Goal: Task Accomplishment & Management: Manage account settings

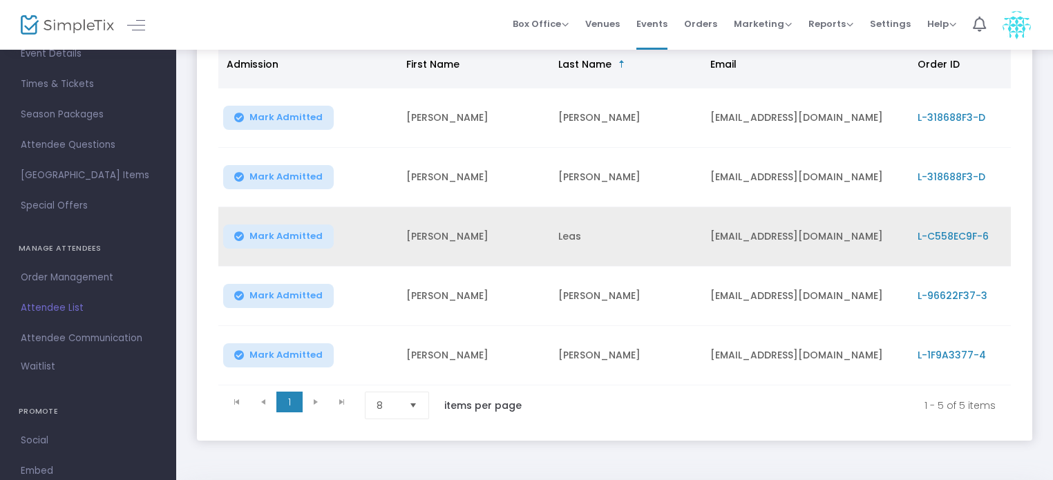
scroll to position [242, 0]
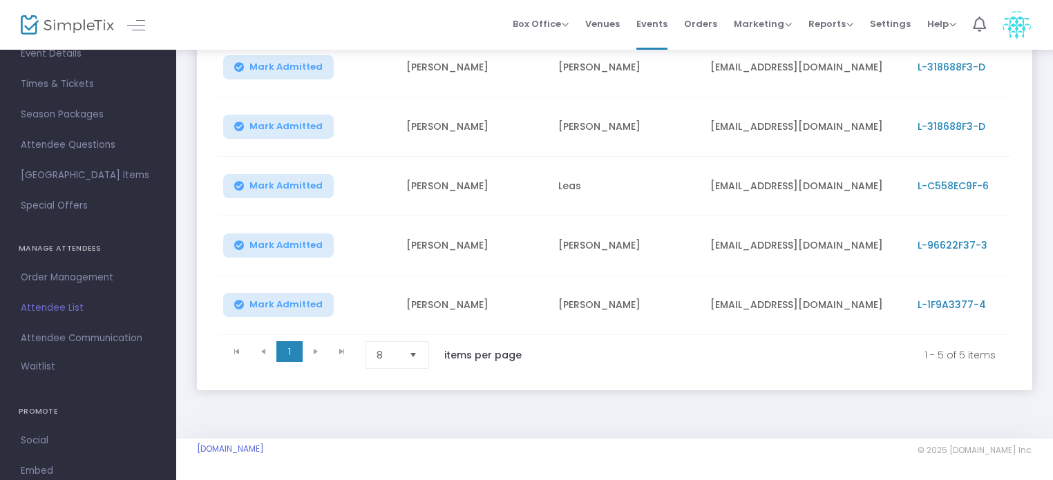
click at [1014, 21] on img at bounding box center [1017, 25] width 28 height 28
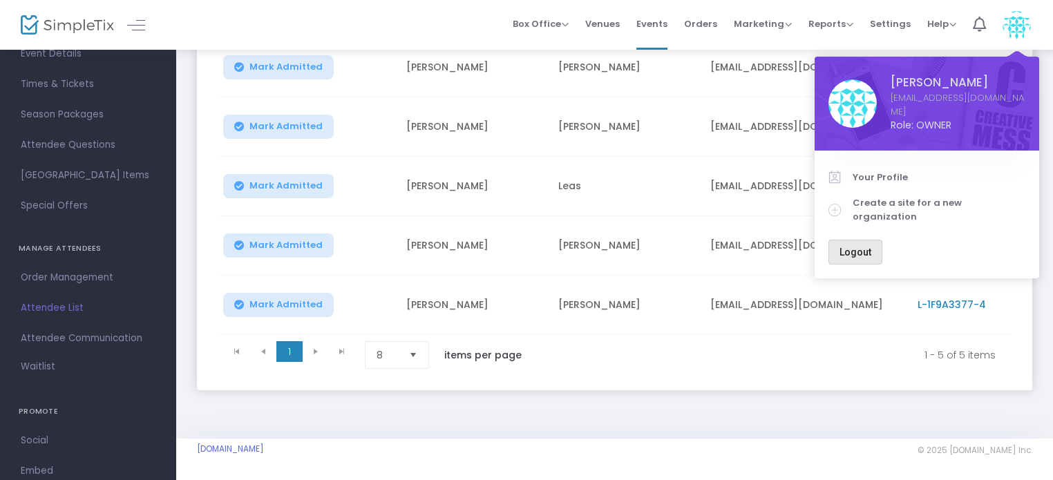
click at [857, 247] on span "Logout" at bounding box center [855, 252] width 32 height 11
